Goal: Task Accomplishment & Management: Manage account settings

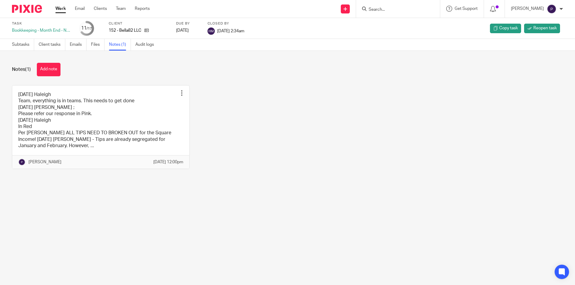
click at [63, 8] on link "Work" at bounding box center [60, 9] width 10 height 6
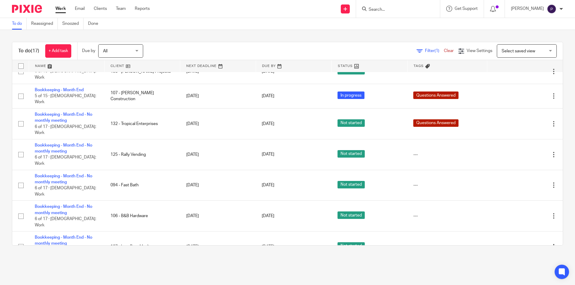
scroll to position [52, 0]
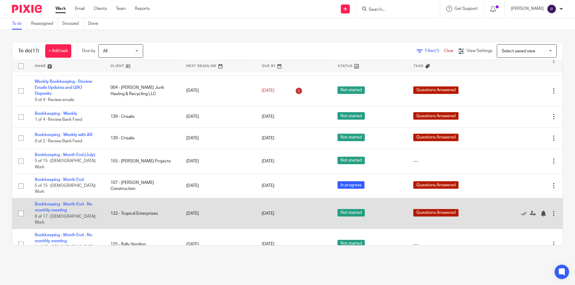
click at [67, 199] on td "Bookkeeping - Month End - No monthly meeting 6 of 17 · [DEMOGRAPHIC_DATA]: Work" at bounding box center [67, 214] width 76 height 31
click at [68, 202] on link "Bookkeeping - Month End - No monthly meeting" at bounding box center [63, 207] width 57 height 10
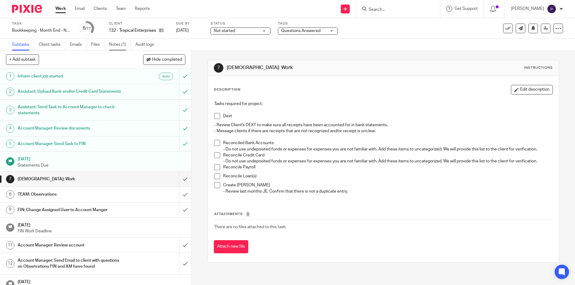
click at [117, 45] on link "Notes (1)" at bounding box center [120, 45] width 22 height 12
